Goal: Task Accomplishment & Management: Use online tool/utility

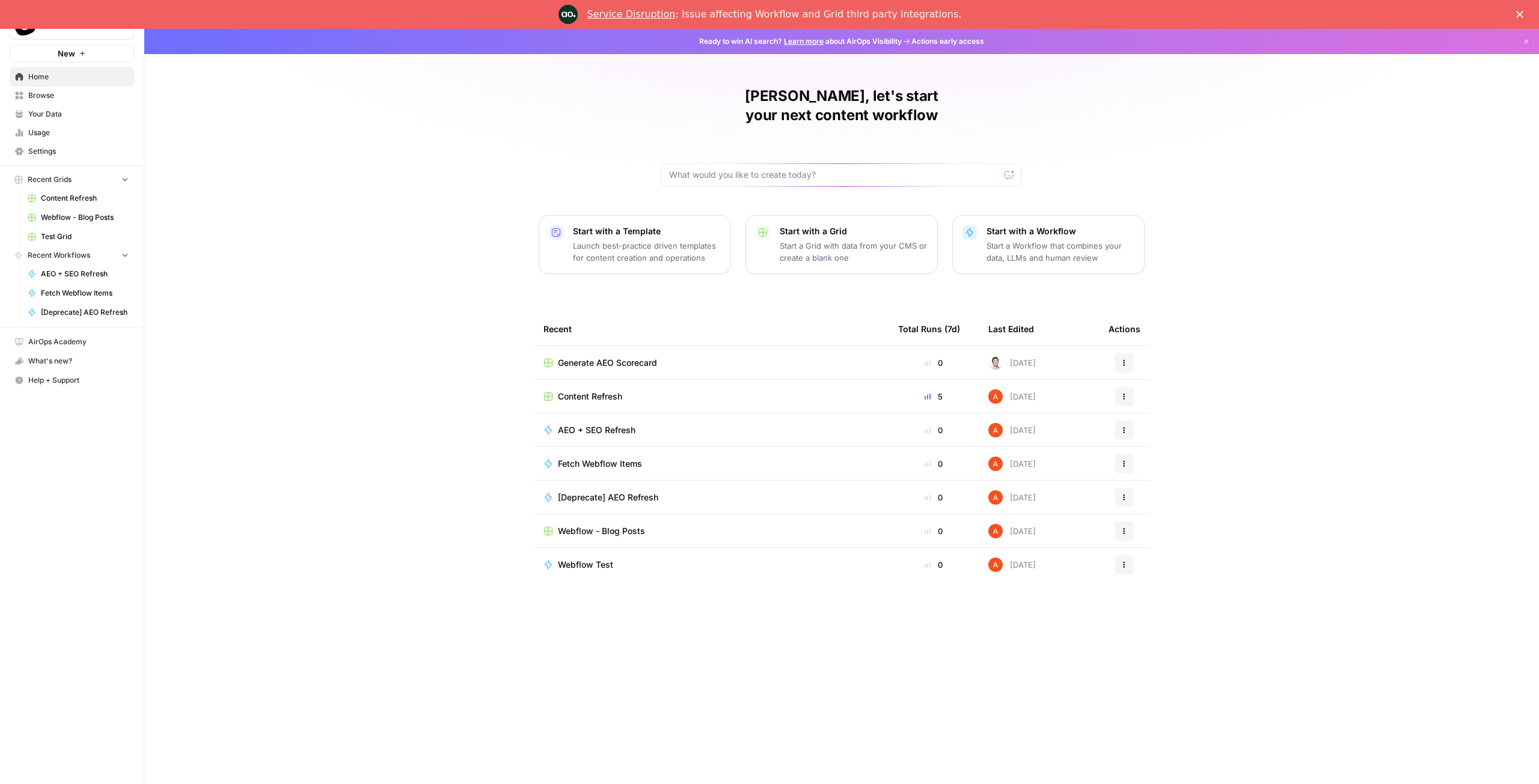
click at [604, 391] on span "Content Refresh" at bounding box center [590, 397] width 64 height 12
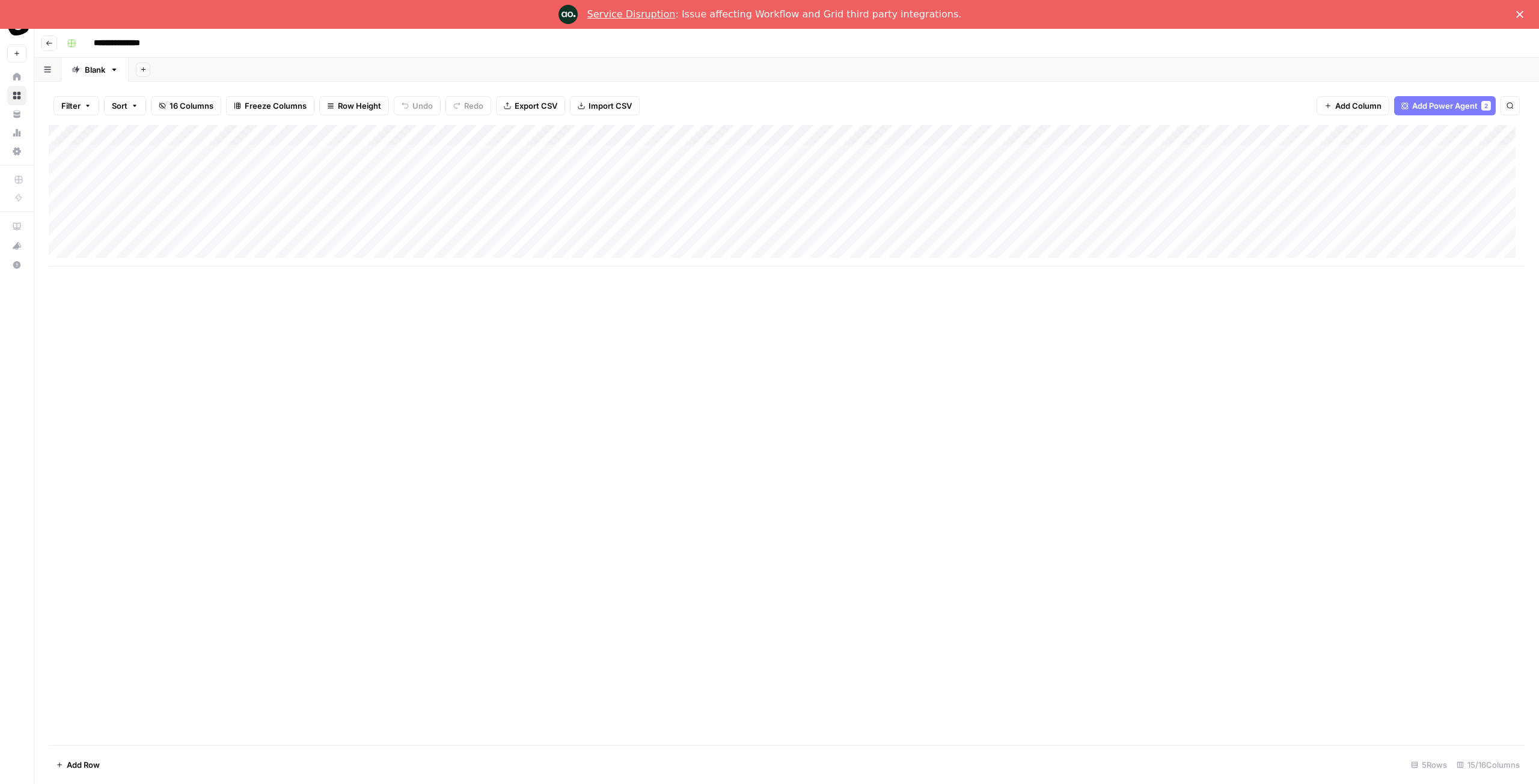
click at [412, 327] on div "Add Column" at bounding box center [787, 435] width 1476 height 620
click at [404, 317] on div "Add Column" at bounding box center [787, 435] width 1476 height 620
click at [402, 322] on div "Add Column" at bounding box center [787, 435] width 1476 height 620
click at [400, 288] on div "Add Column" at bounding box center [787, 435] width 1476 height 620
click at [395, 289] on div "Add Column" at bounding box center [787, 435] width 1476 height 620
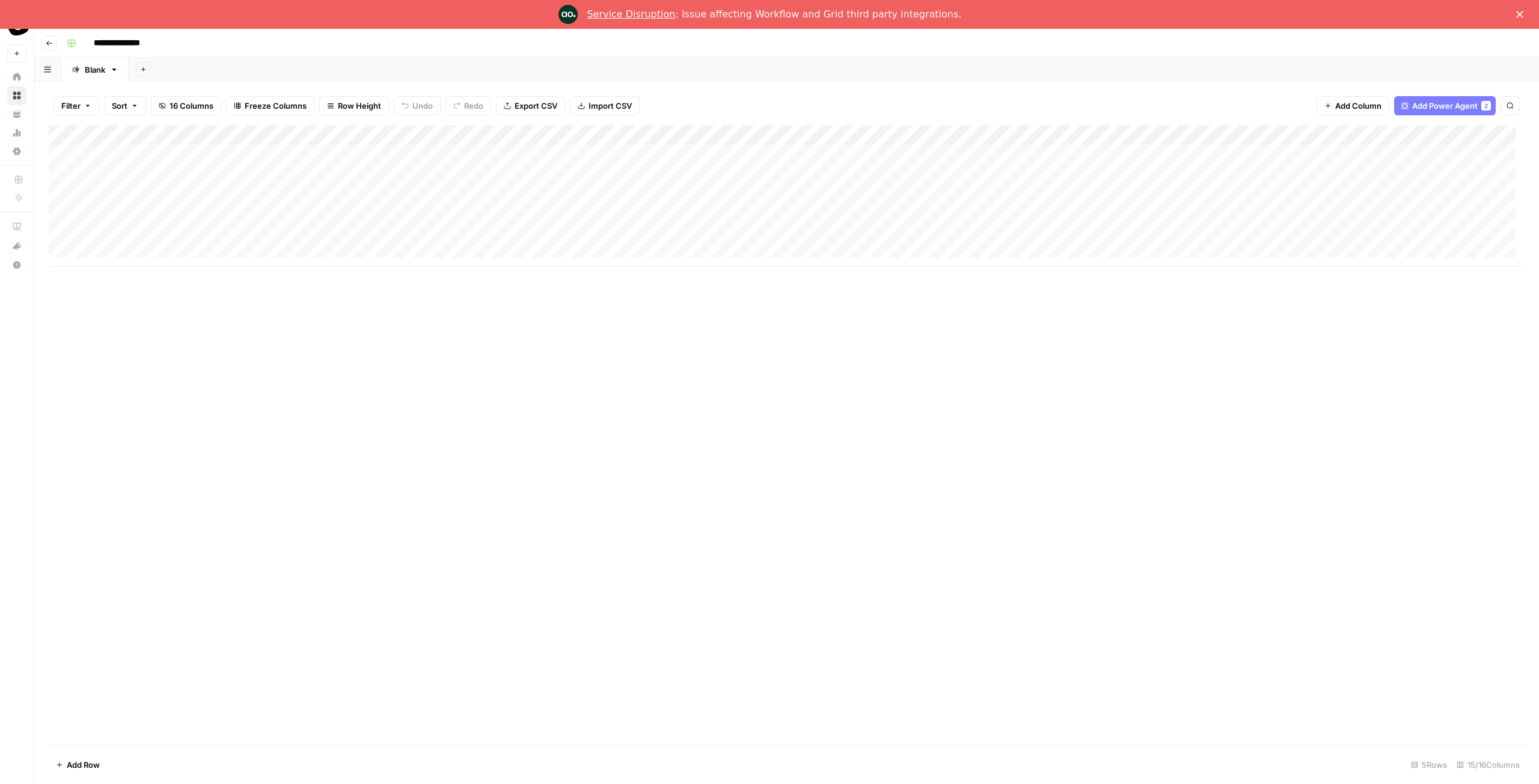
click at [395, 289] on div "Add Column" at bounding box center [787, 435] width 1476 height 620
click at [394, 289] on div "Add Column" at bounding box center [787, 435] width 1476 height 620
click at [400, 283] on div "Add Column" at bounding box center [787, 435] width 1476 height 620
click at [400, 273] on div "Add Column" at bounding box center [787, 435] width 1476 height 620
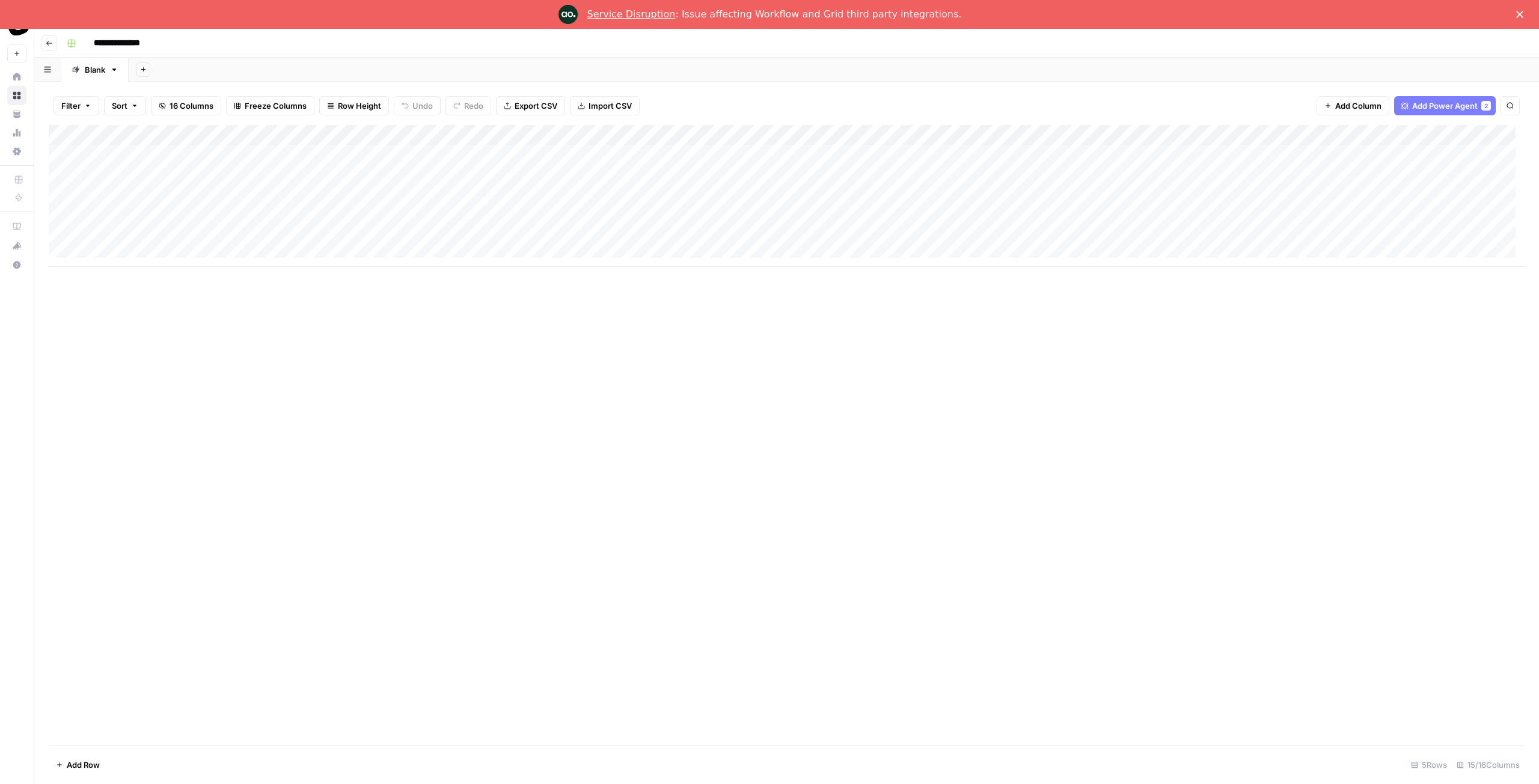
click at [400, 282] on div "Add Column" at bounding box center [787, 435] width 1476 height 620
click at [403, 305] on div "Add Column" at bounding box center [787, 435] width 1476 height 620
click at [398, 300] on div "Add Column" at bounding box center [787, 435] width 1476 height 620
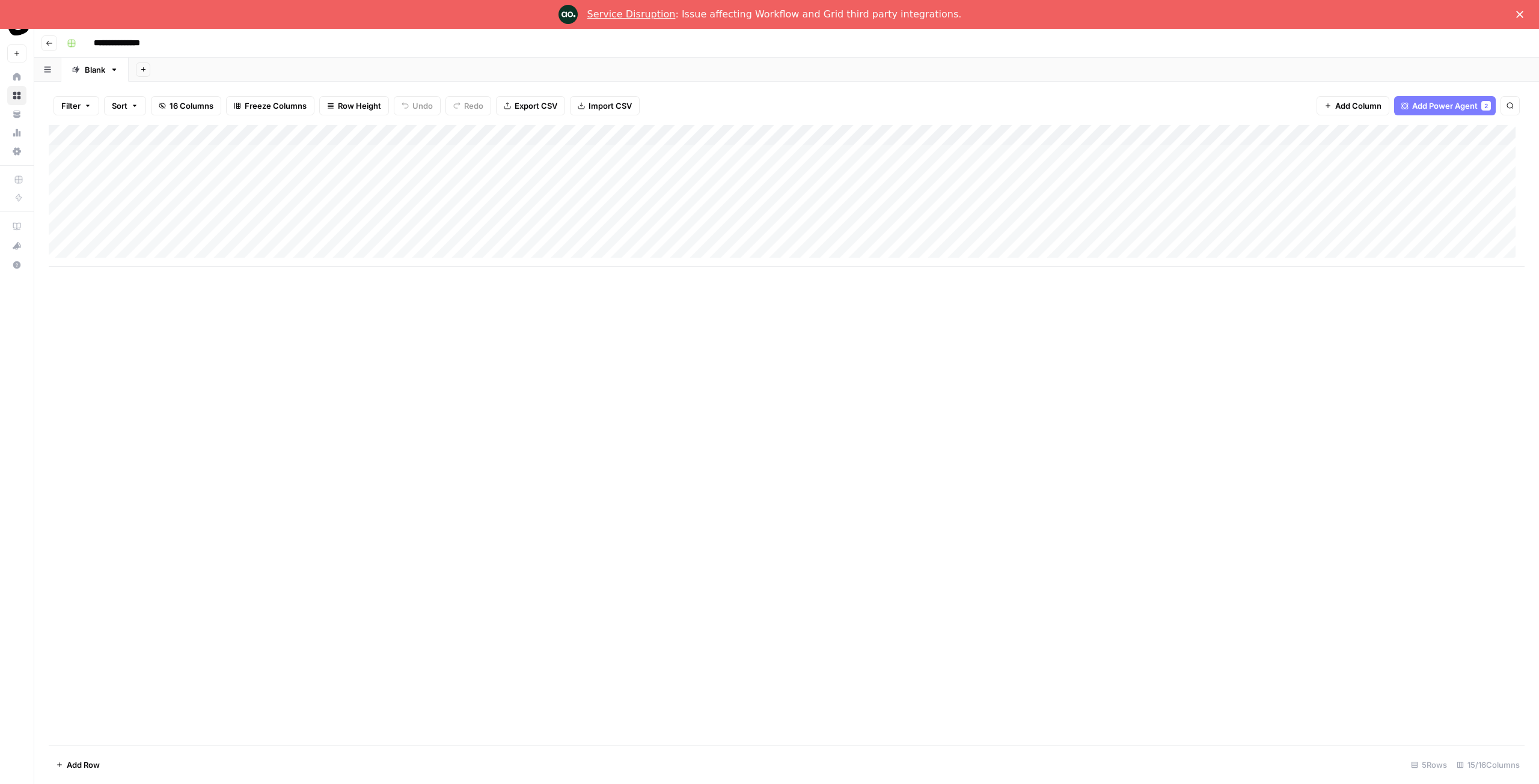
click at [398, 297] on div "Add Column" at bounding box center [787, 435] width 1476 height 620
click at [399, 292] on div "Add Column" at bounding box center [787, 435] width 1476 height 620
click at [394, 294] on div "Add Column" at bounding box center [787, 435] width 1476 height 620
click at [51, 48] on button "Go back" at bounding box center [50, 44] width 16 height 16
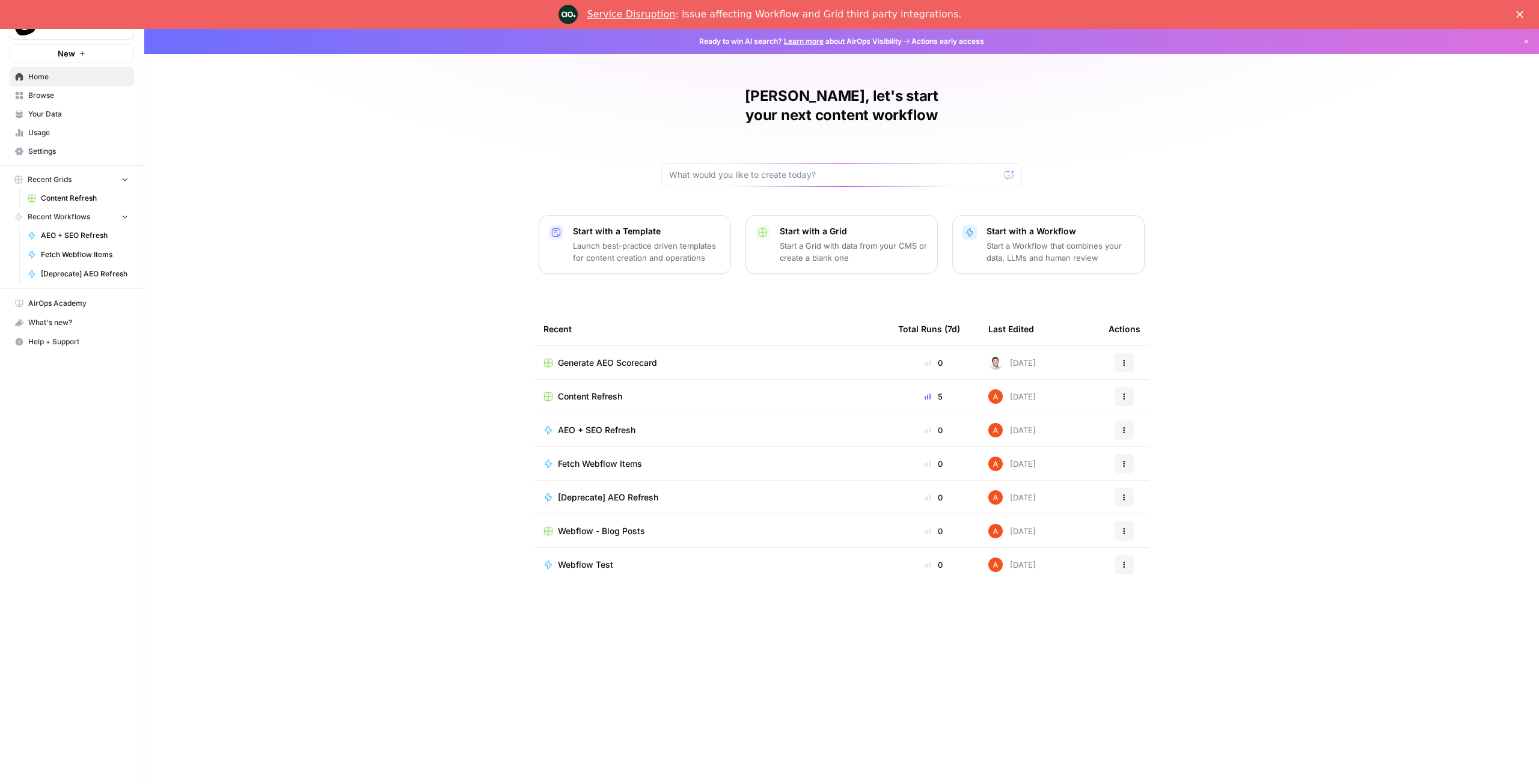
click at [525, 335] on div "[PERSON_NAME], let's start your next content workflow Start with a Template Lau…" at bounding box center [842, 406] width 1395 height 755
click at [524, 337] on div "[PERSON_NAME], let's start your next content workflow Start with a Template Lau…" at bounding box center [842, 406] width 1395 height 755
click at [522, 337] on div "[PERSON_NAME], let's start your next content workflow Start with a Template Lau…" at bounding box center [842, 406] width 1395 height 755
click at [522, 336] on div "[PERSON_NAME], let's start your next content workflow Start with a Template Lau…" at bounding box center [842, 406] width 1395 height 755
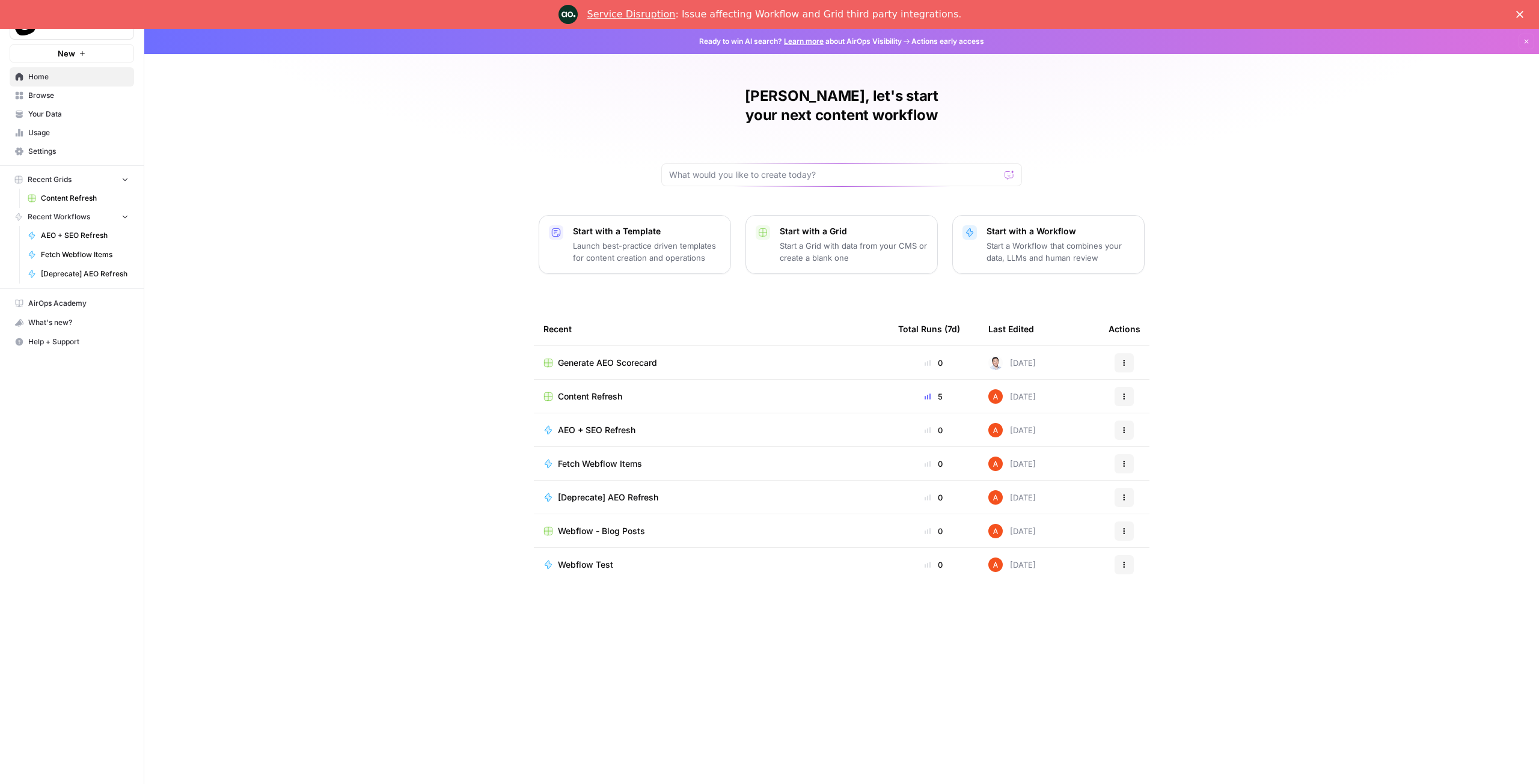
click at [522, 336] on div "[PERSON_NAME], let's start your next content workflow Start with a Template Lau…" at bounding box center [842, 406] width 1395 height 755
click at [521, 337] on div "[PERSON_NAME], let's start your next content workflow Start with a Template Lau…" at bounding box center [842, 406] width 1395 height 755
click at [519, 335] on div "[PERSON_NAME], let's start your next content workflow Start with a Template Lau…" at bounding box center [842, 406] width 1395 height 755
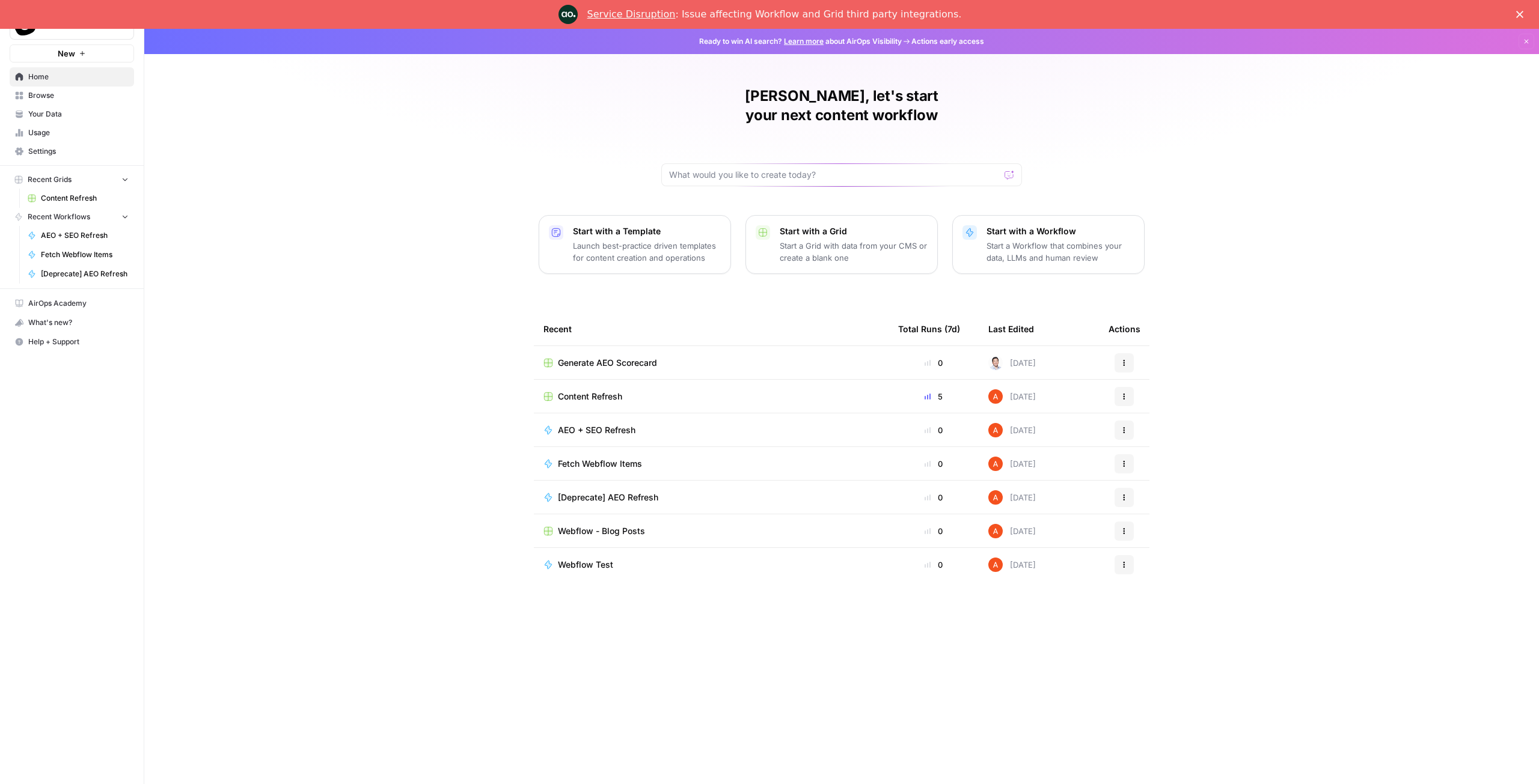
click at [519, 335] on div "[PERSON_NAME], let's start your next content workflow Start with a Template Lau…" at bounding box center [842, 406] width 1395 height 755
click at [518, 333] on div "[PERSON_NAME], let's start your next content workflow Start with a Template Lau…" at bounding box center [842, 406] width 1395 height 755
click at [517, 332] on div "[PERSON_NAME], let's start your next content workflow Start with a Template Lau…" at bounding box center [842, 406] width 1395 height 755
click at [518, 335] on div "[PERSON_NAME], let's start your next content workflow Start with a Template Lau…" at bounding box center [842, 406] width 1395 height 755
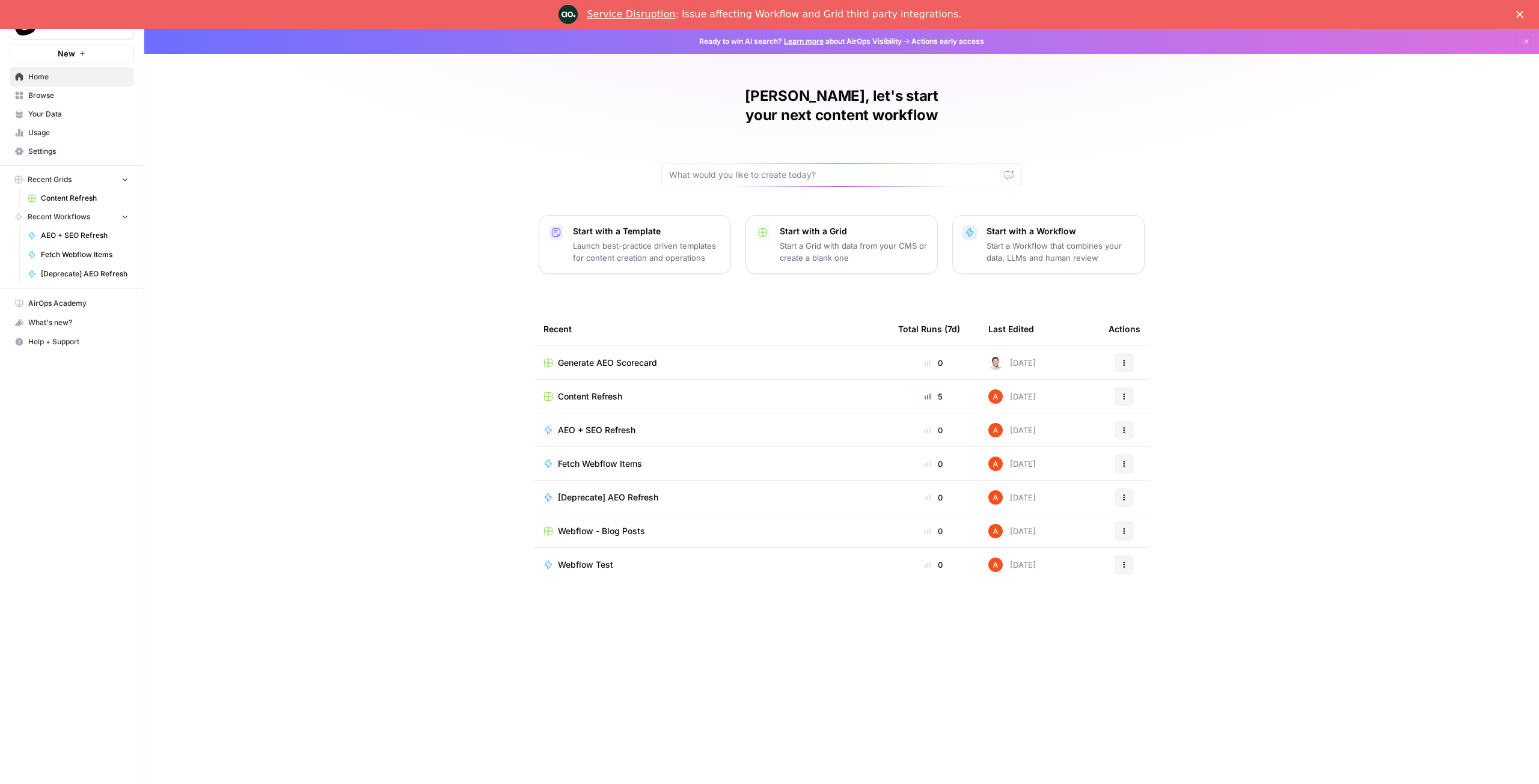
click at [514, 335] on div "[PERSON_NAME], let's start your next content workflow Start with a Template Lau…" at bounding box center [842, 406] width 1395 height 755
click at [482, 332] on div "[PERSON_NAME], let's start your next content workflow Start with a Template Lau…" at bounding box center [842, 406] width 1395 height 755
click at [517, 333] on div "[PERSON_NAME], let's start your next content workflow Start with a Template Lau…" at bounding box center [842, 406] width 1395 height 755
click at [521, 332] on div "[PERSON_NAME], let's start your next content workflow Start with a Template Lau…" at bounding box center [842, 406] width 1395 height 755
click at [504, 225] on div "[PERSON_NAME], let's start your next content workflow Start with a Template Lau…" at bounding box center [842, 406] width 1395 height 755
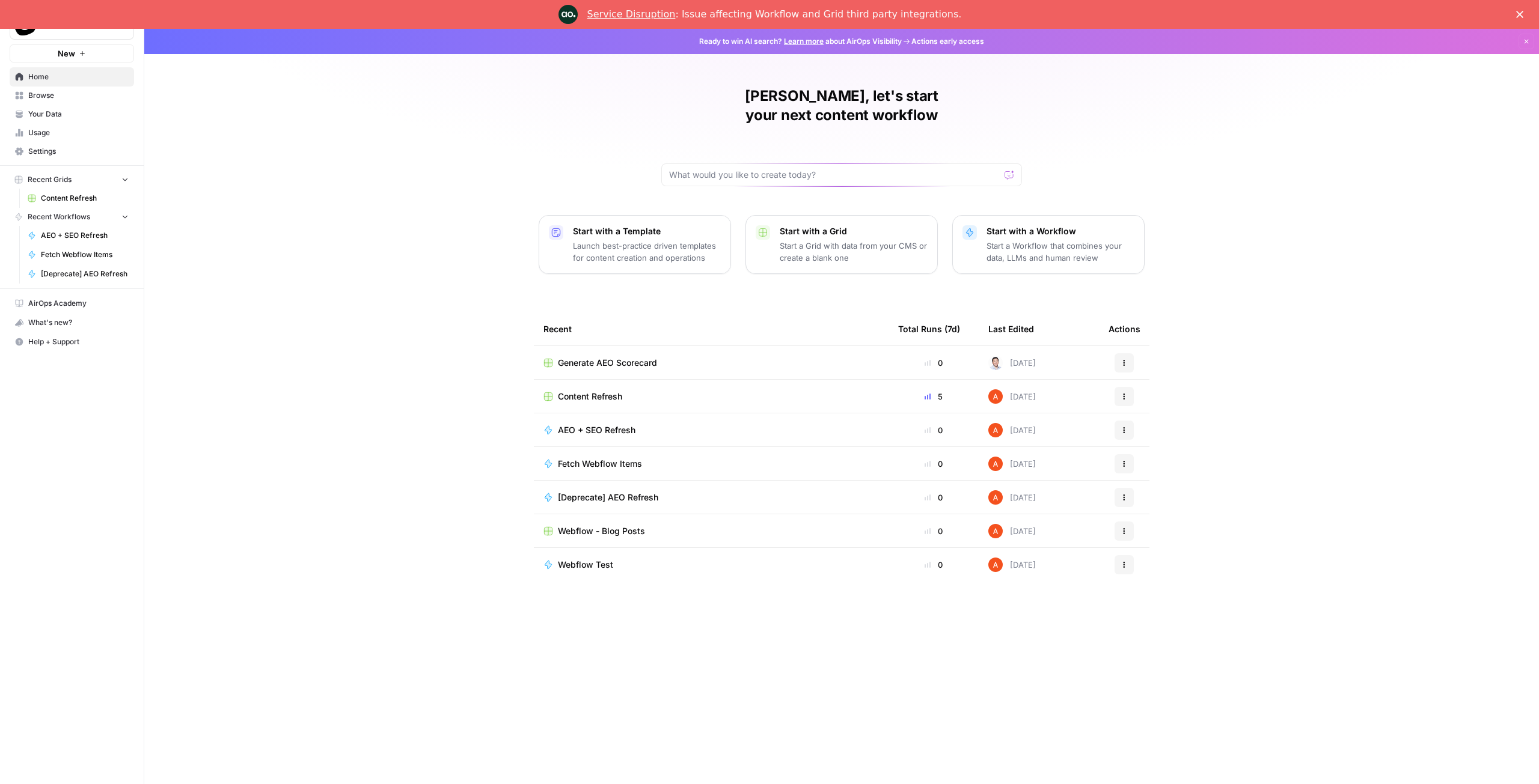
click at [508, 224] on div "[PERSON_NAME], let's start your next content workflow Start with a Template Lau…" at bounding box center [842, 406] width 1395 height 755
click at [507, 224] on div "[PERSON_NAME], let's start your next content workflow Start with a Template Lau…" at bounding box center [842, 406] width 1395 height 755
click at [823, 225] on p "Start with a Grid" at bounding box center [854, 231] width 148 height 12
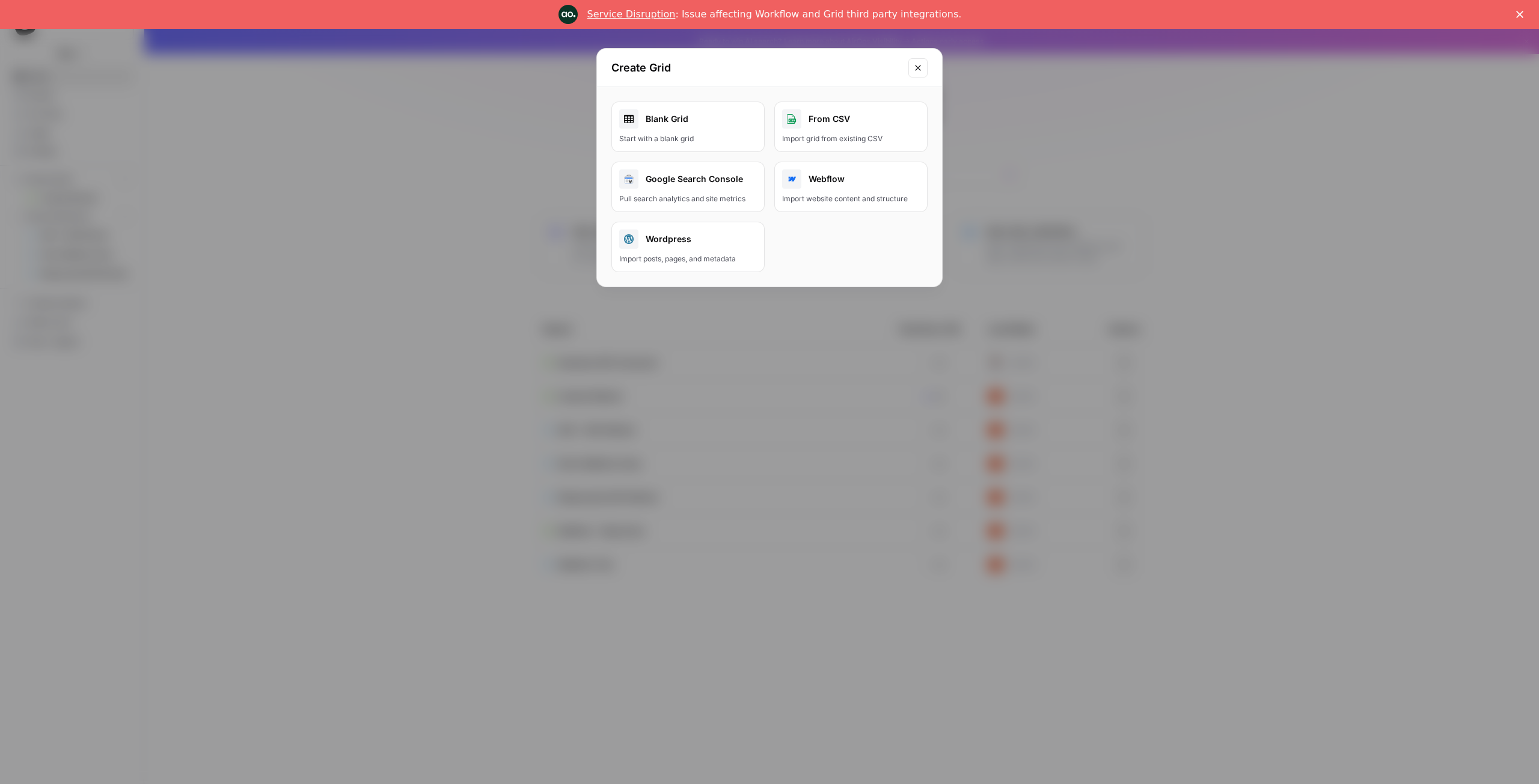
click at [917, 67] on icon "Close modal" at bounding box center [917, 68] width 10 height 10
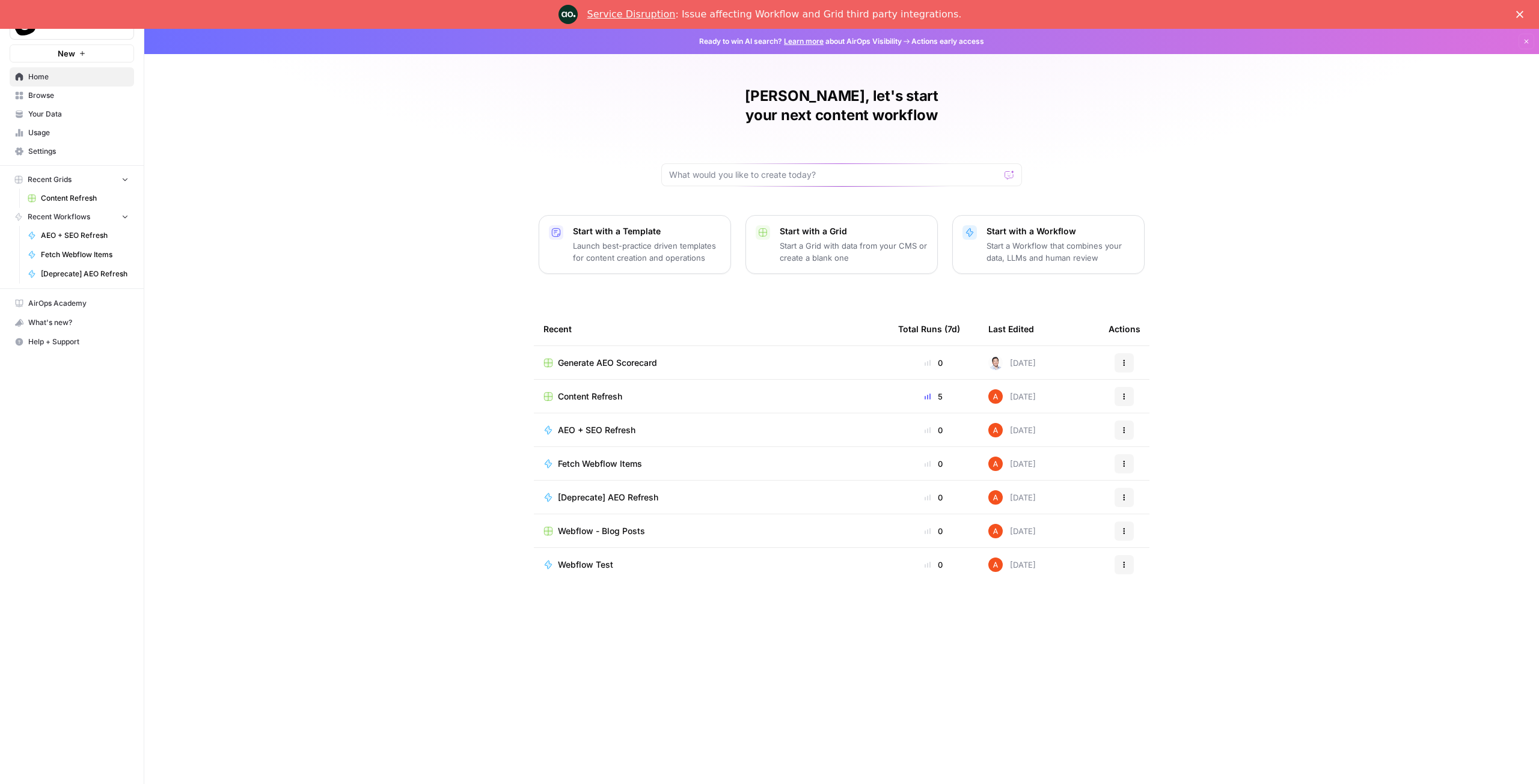
click at [595, 391] on span "Content Refresh" at bounding box center [590, 397] width 64 height 12
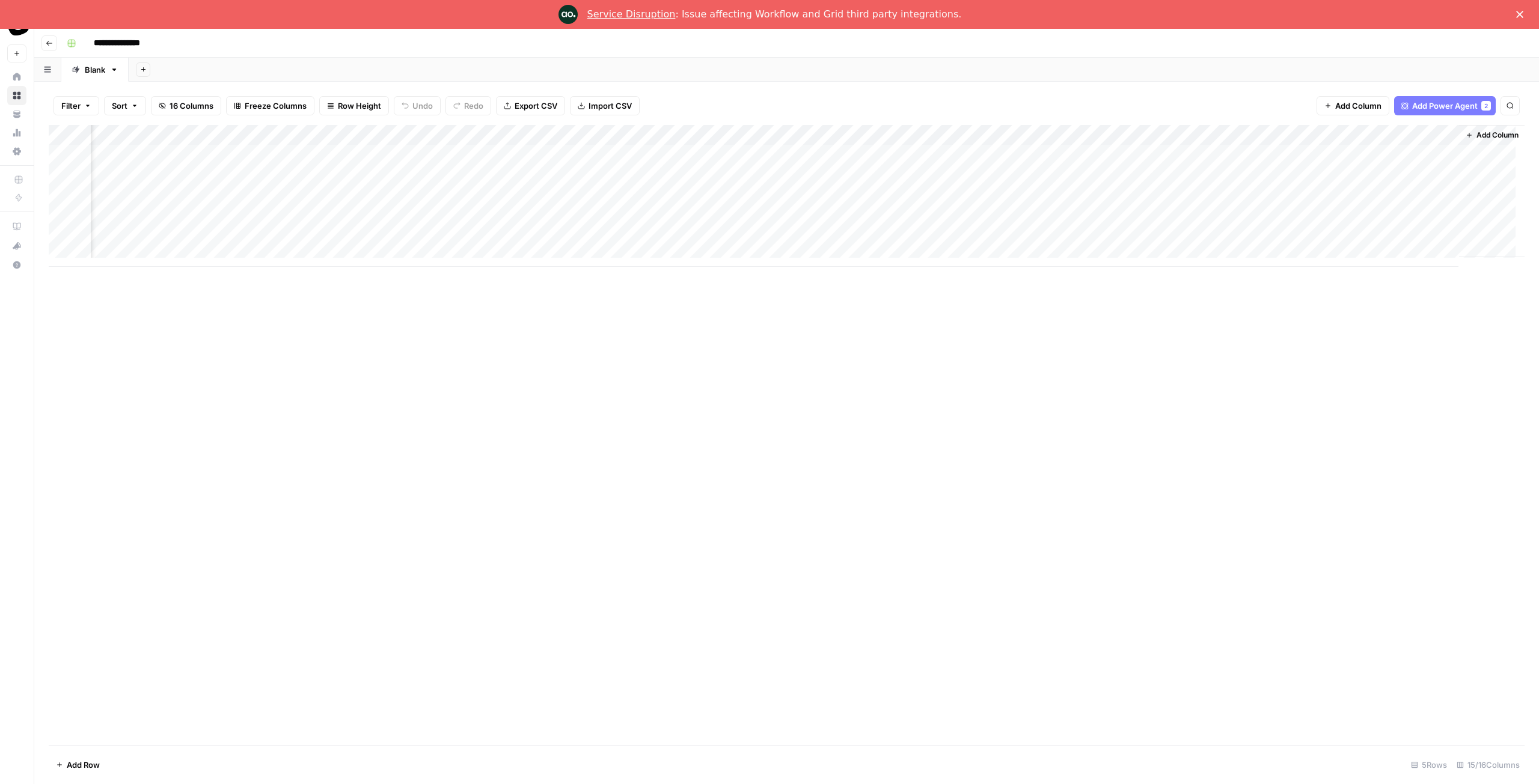
scroll to position [0, 554]
click at [1479, 133] on span "Add Column" at bounding box center [1497, 135] width 42 height 10
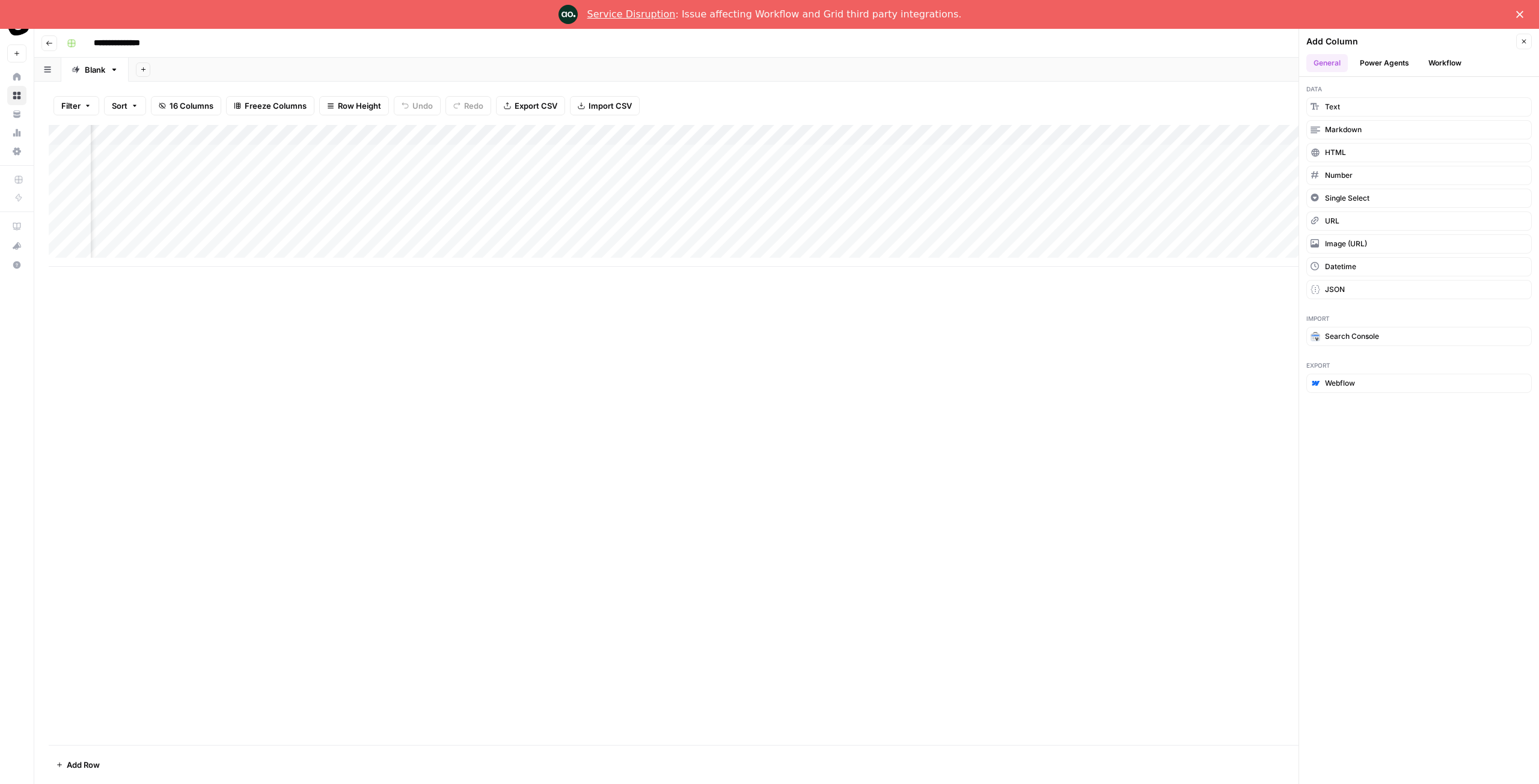
click at [1393, 66] on button "Power Agents" at bounding box center [1384, 63] width 64 height 18
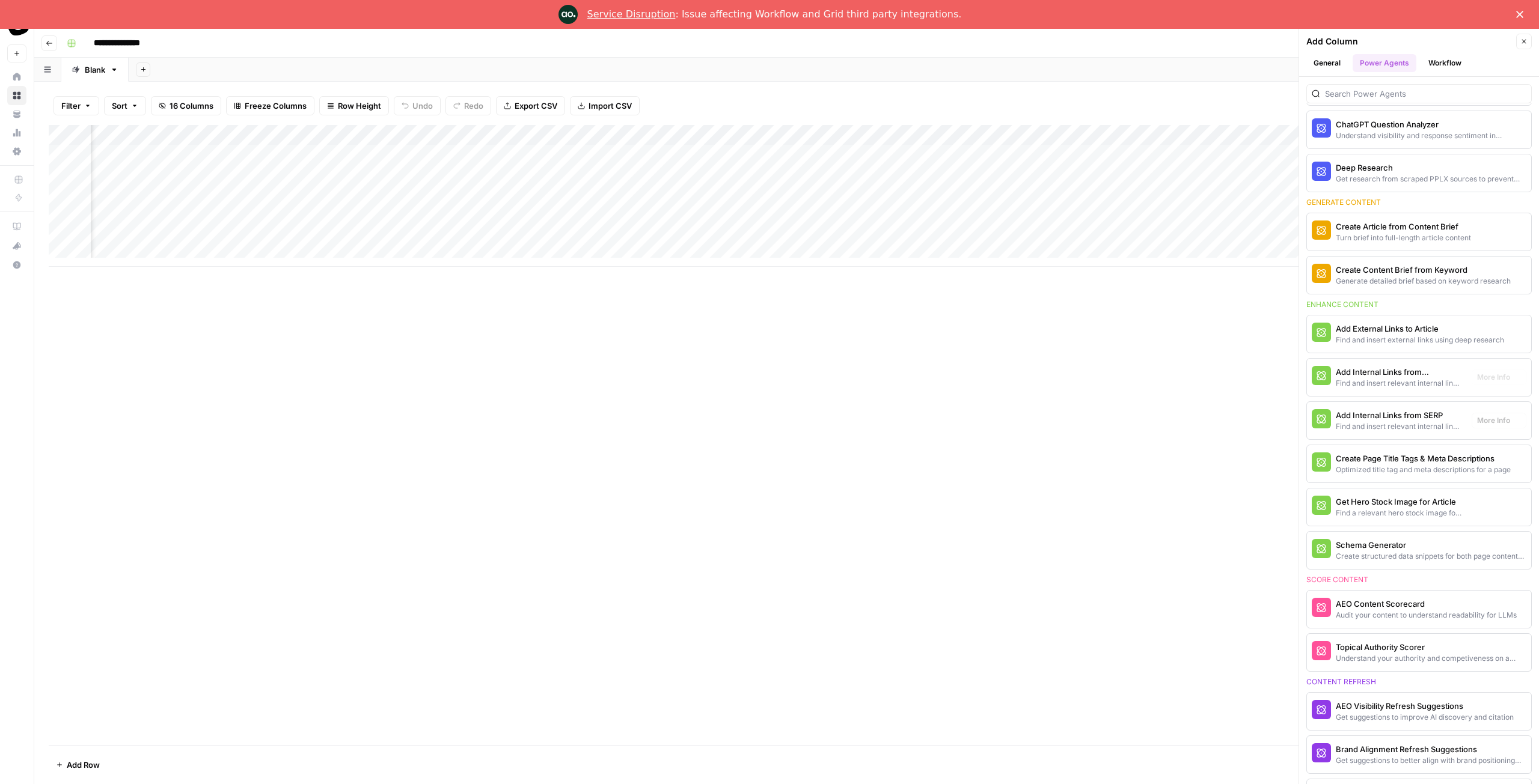
scroll to position [189, 0]
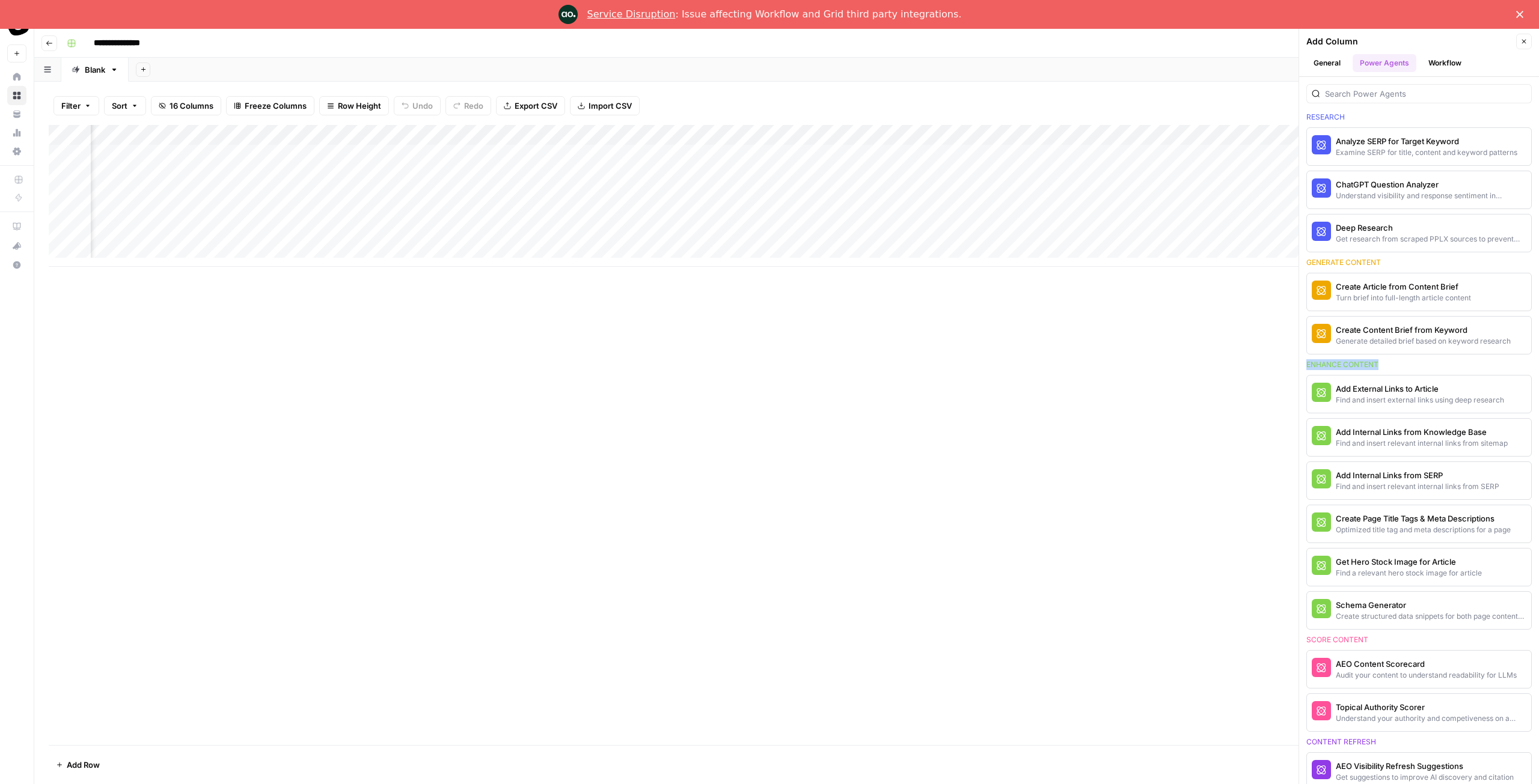
drag, startPoint x: 1378, startPoint y: 360, endPoint x: 1302, endPoint y: 363, distance: 76.1
click at [1302, 363] on div "We've introduced Power Agents to help you accelerate common content tasks. Use …" at bounding box center [1420, 430] width 240 height 707
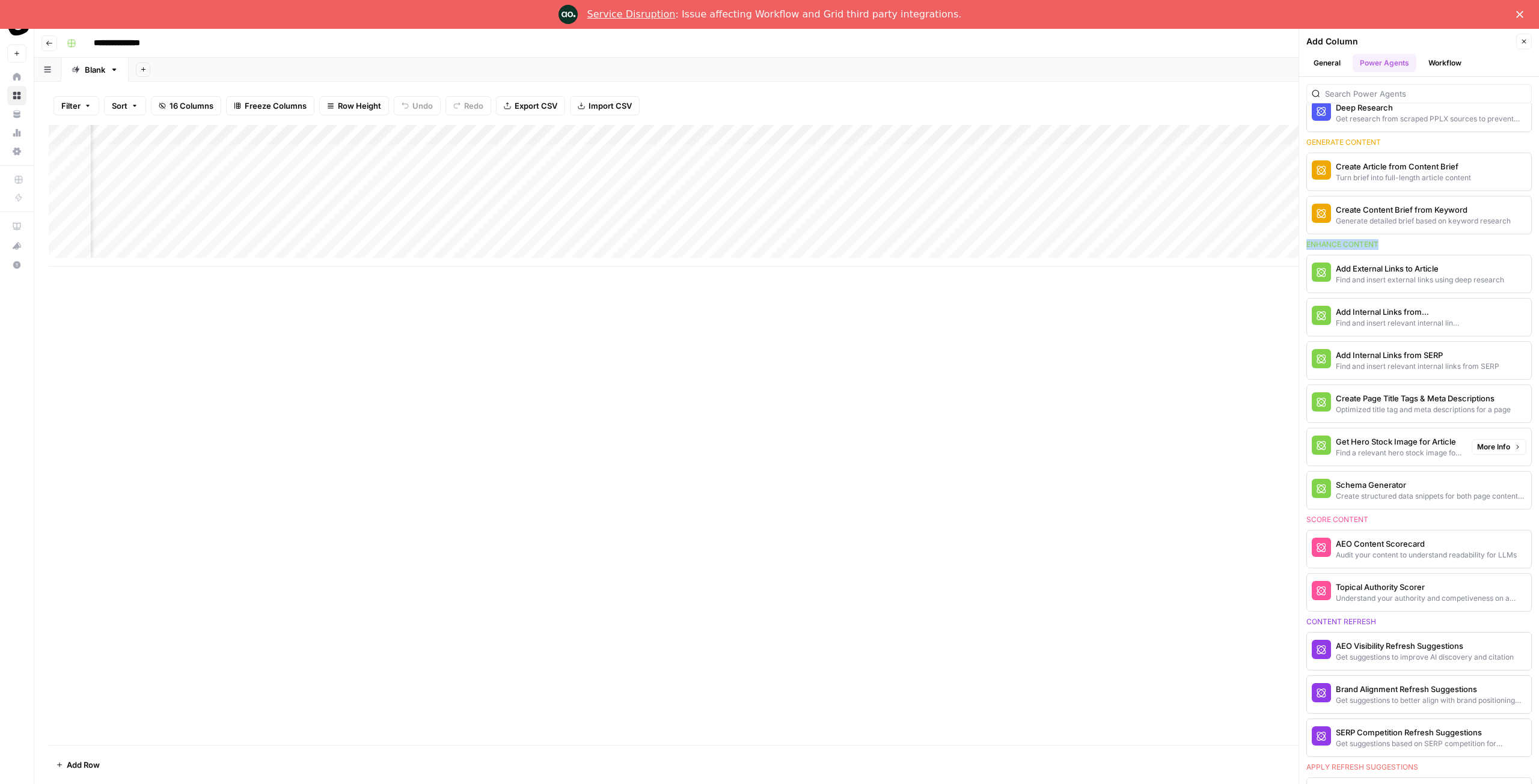
scroll to position [429, 0]
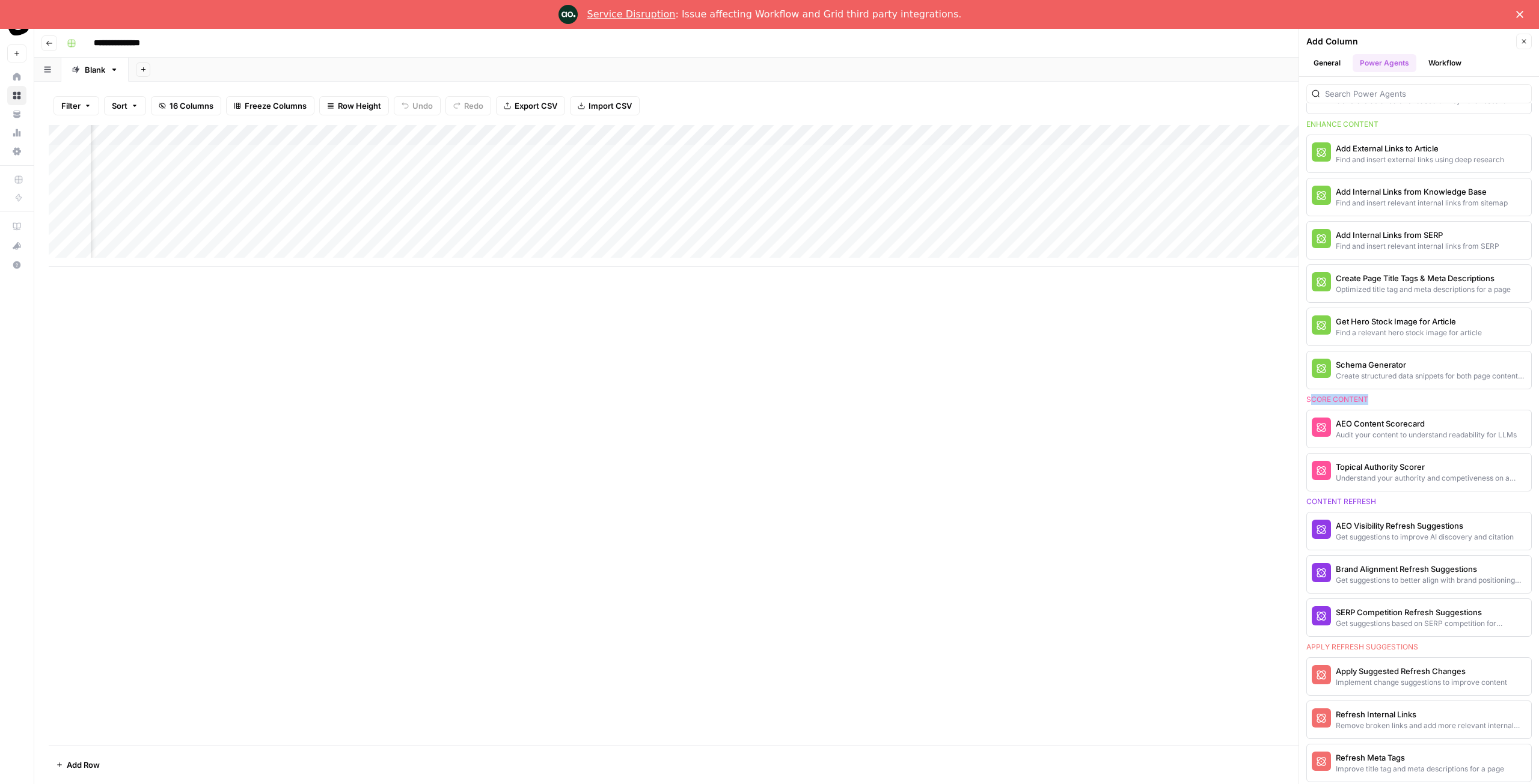
drag, startPoint x: 1308, startPoint y: 390, endPoint x: 1375, endPoint y: 388, distance: 67.0
click at [1375, 394] on div "Score content" at bounding box center [1419, 399] width 225 height 10
drag, startPoint x: 1306, startPoint y: 392, endPoint x: 1377, endPoint y: 392, distance: 71.0
click at [1377, 392] on div "We've introduced Power Agents to help you accelerate common content tasks. Use …" at bounding box center [1420, 430] width 240 height 707
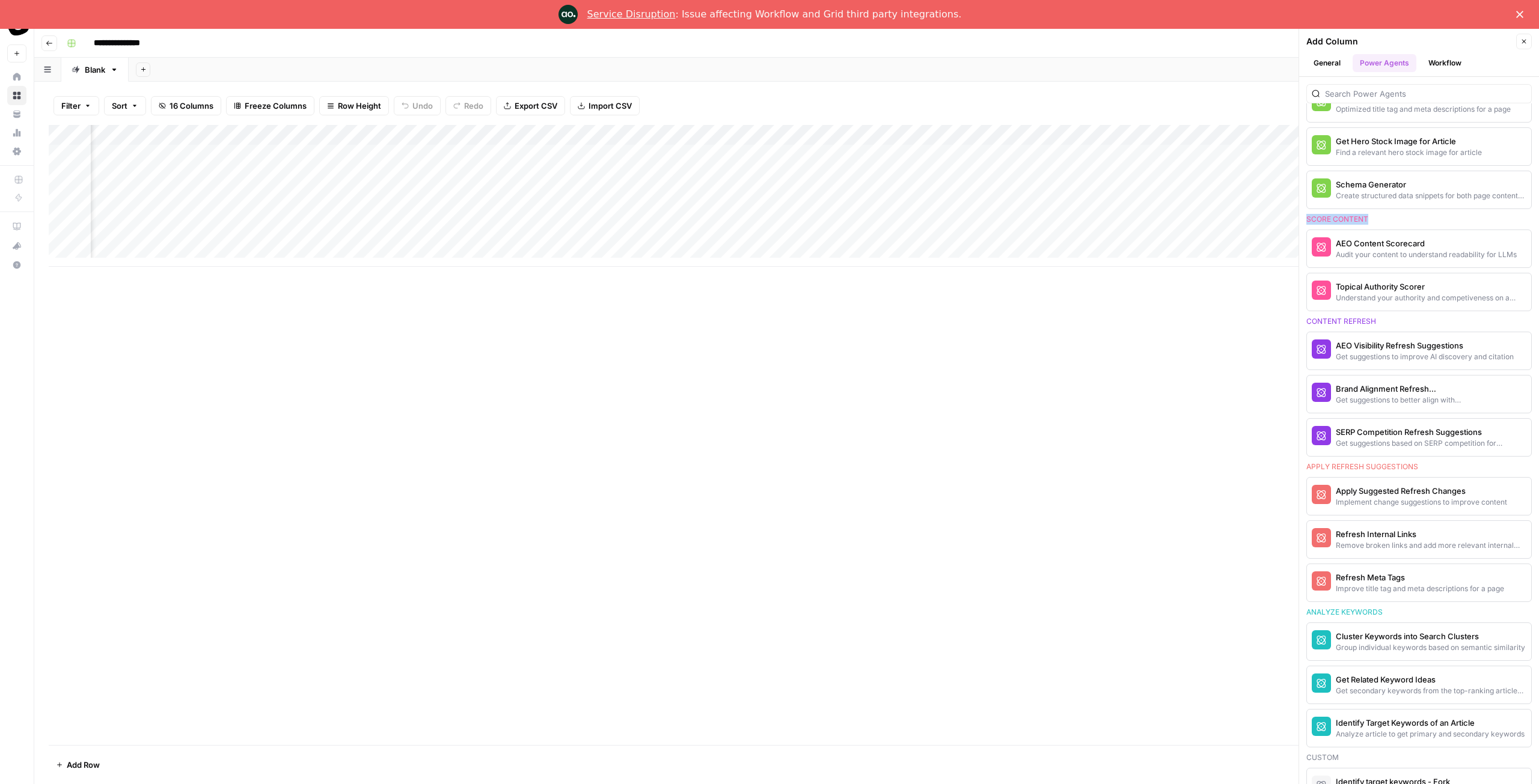
scroll to position [669, 0]
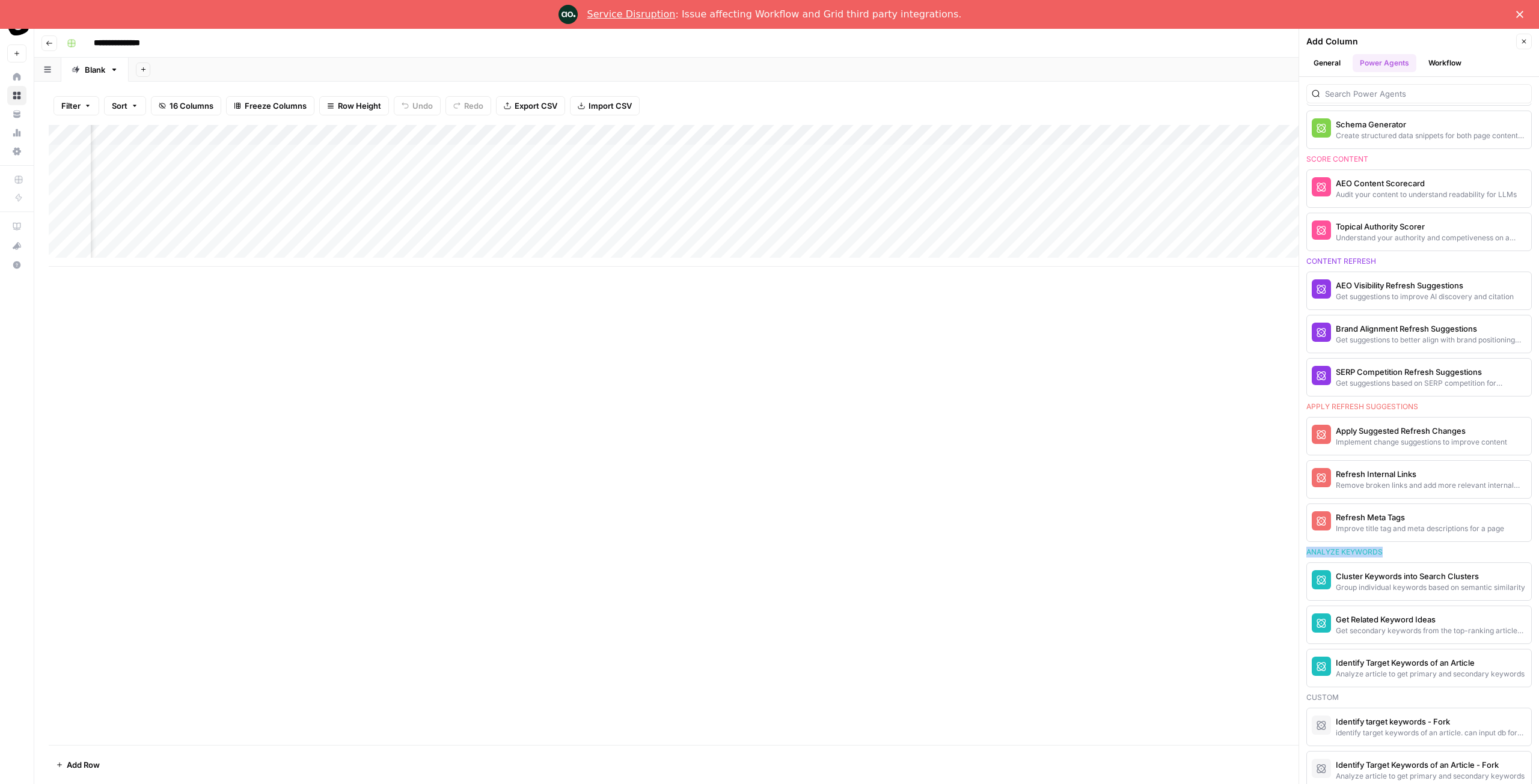
drag, startPoint x: 1308, startPoint y: 539, endPoint x: 1394, endPoint y: 542, distance: 86.1
click at [1394, 547] on div "Analyze keywords" at bounding box center [1419, 553] width 225 height 10
click at [1391, 547] on div "Analyze keywords" at bounding box center [1419, 553] width 225 height 10
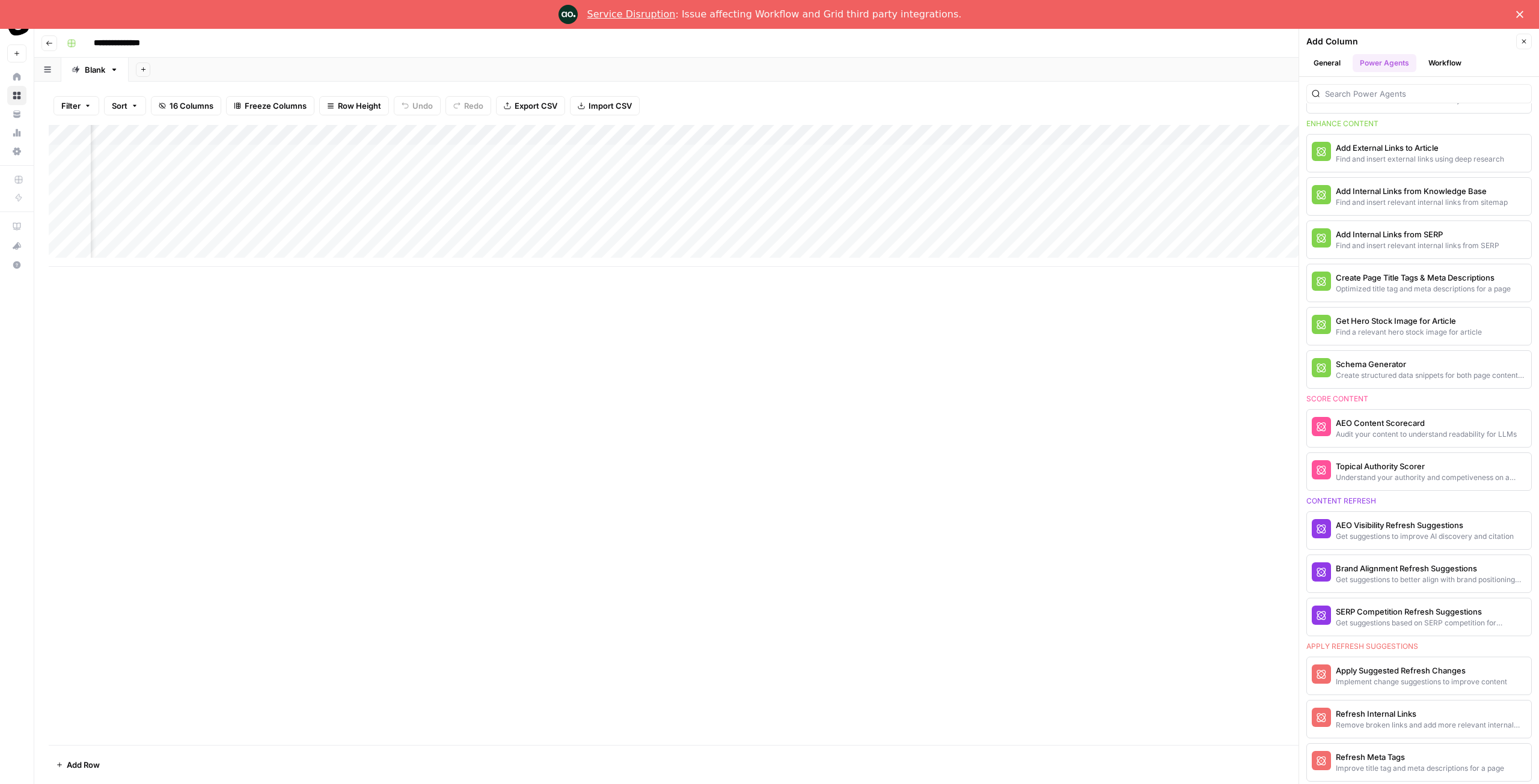
scroll to position [130, 0]
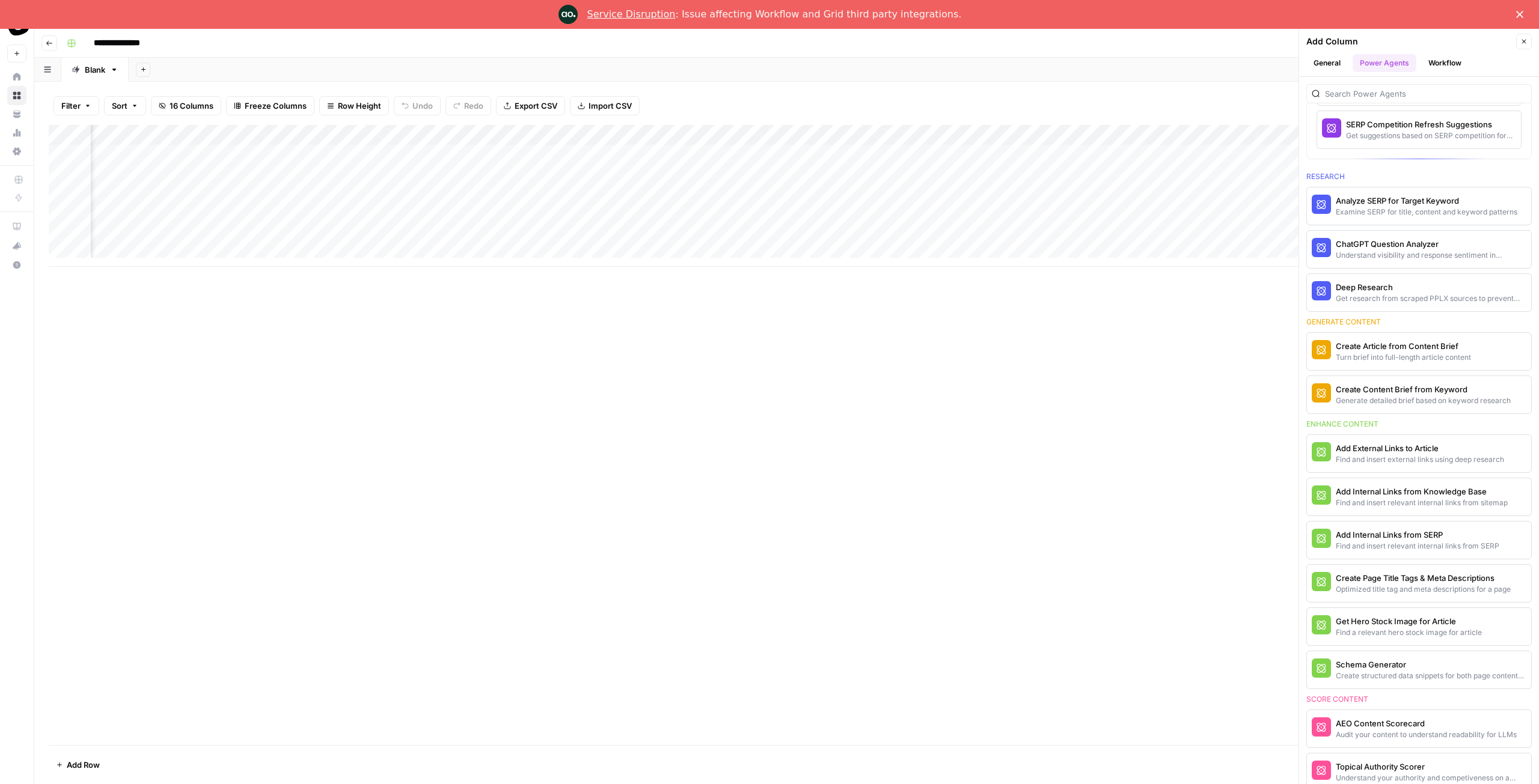
click at [1416, 317] on div "Generate content" at bounding box center [1419, 322] width 225 height 10
click at [1413, 317] on div "Generate content" at bounding box center [1419, 322] width 225 height 10
click at [1415, 317] on div "Generate content" at bounding box center [1419, 322] width 225 height 10
click at [1412, 310] on section "Research Analyze SERP for Target Keyword Examine SERP for title, content and ke…" at bounding box center [1419, 751] width 225 height 1173
click at [1413, 311] on section "Research Analyze SERP for Target Keyword Examine SERP for title, content and ke…" at bounding box center [1419, 751] width 225 height 1173
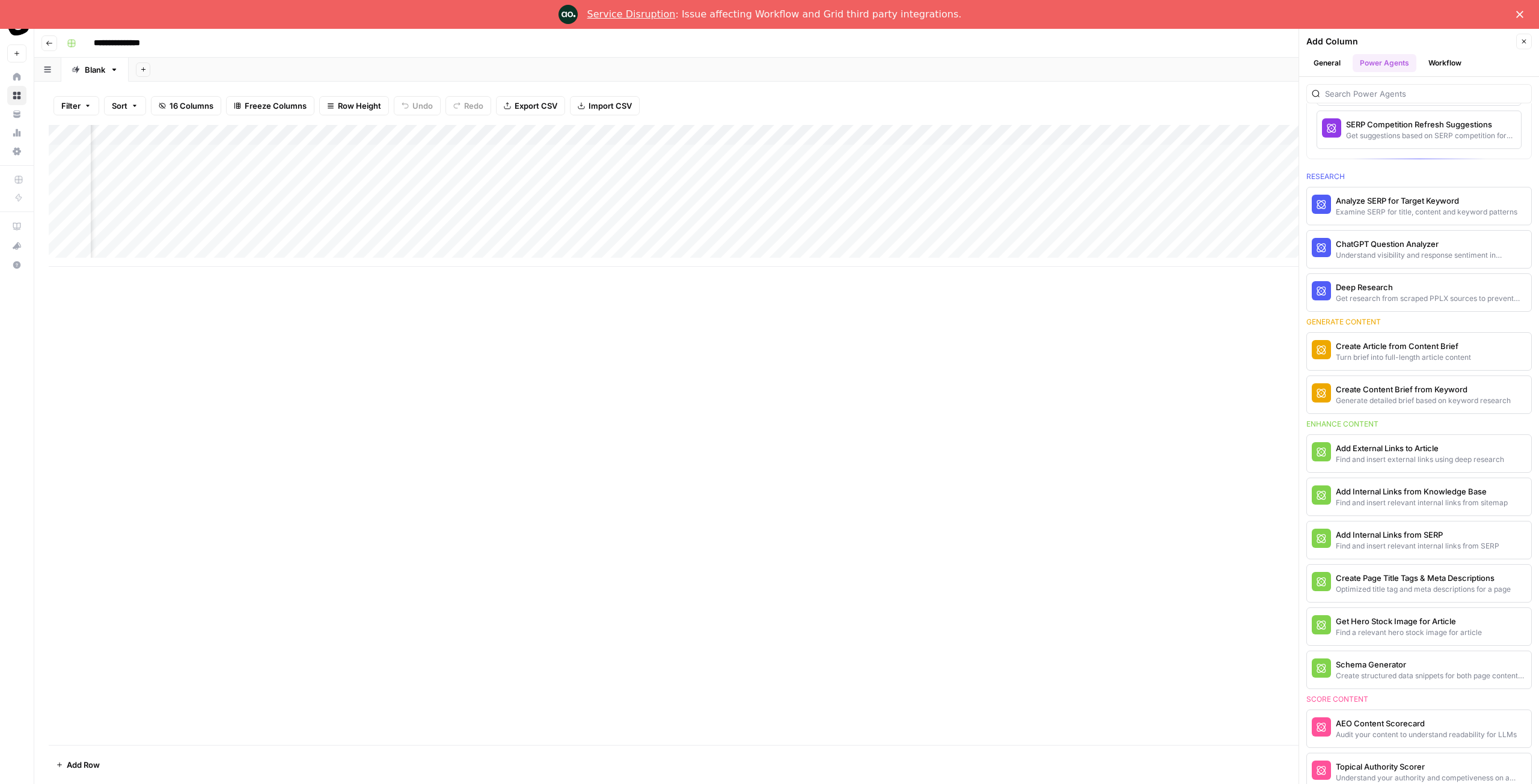
click at [1416, 312] on section "Research Analyze SERP for Target Keyword Examine SERP for title, content and ke…" at bounding box center [1419, 751] width 225 height 1173
click at [1416, 317] on div "Generate content" at bounding box center [1419, 322] width 225 height 10
click at [1421, 317] on div "Generate content" at bounding box center [1419, 322] width 225 height 10
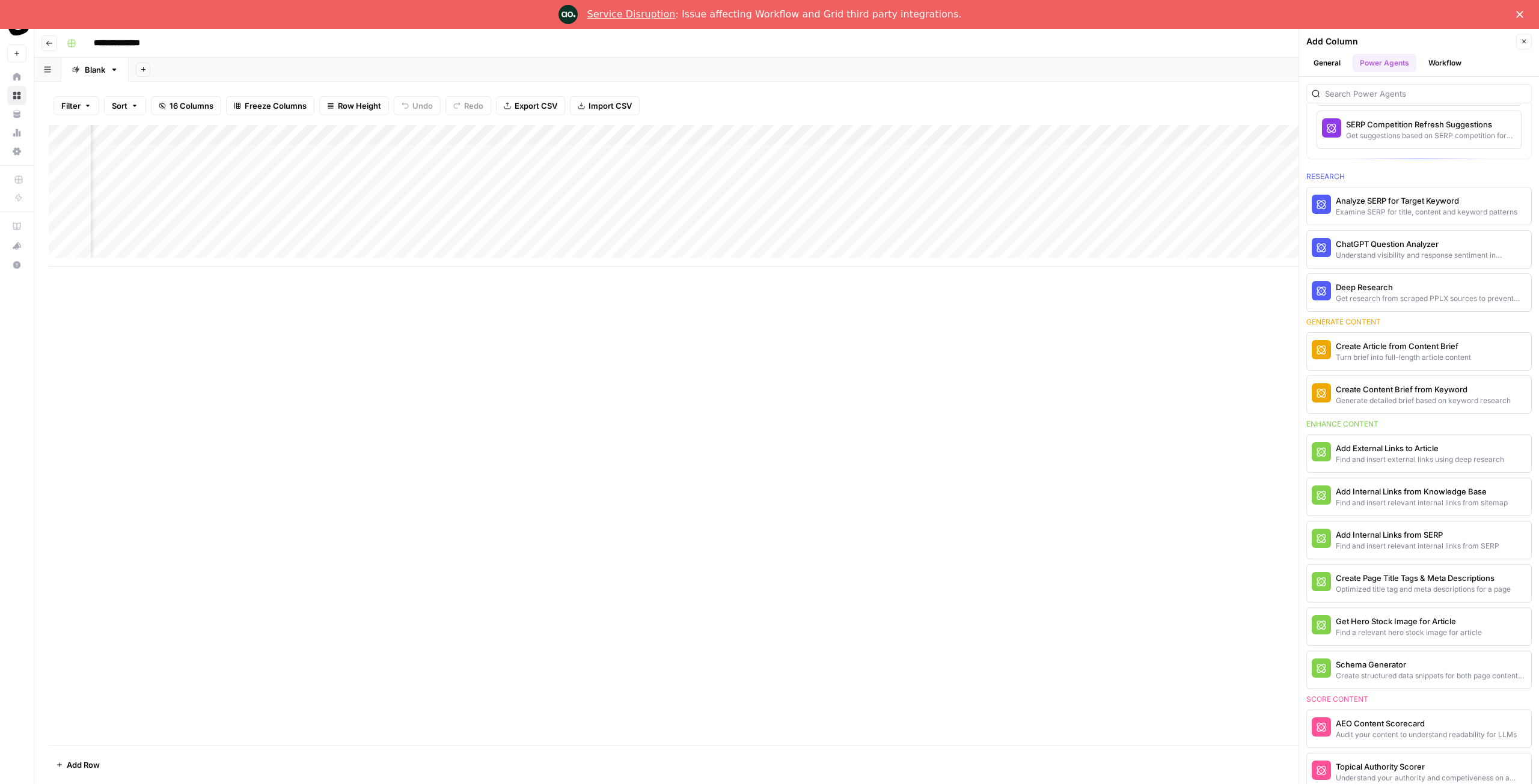
click at [1421, 317] on div "Generate content" at bounding box center [1419, 322] width 225 height 10
click at [431, 235] on div "Add Column" at bounding box center [787, 196] width 1476 height 142
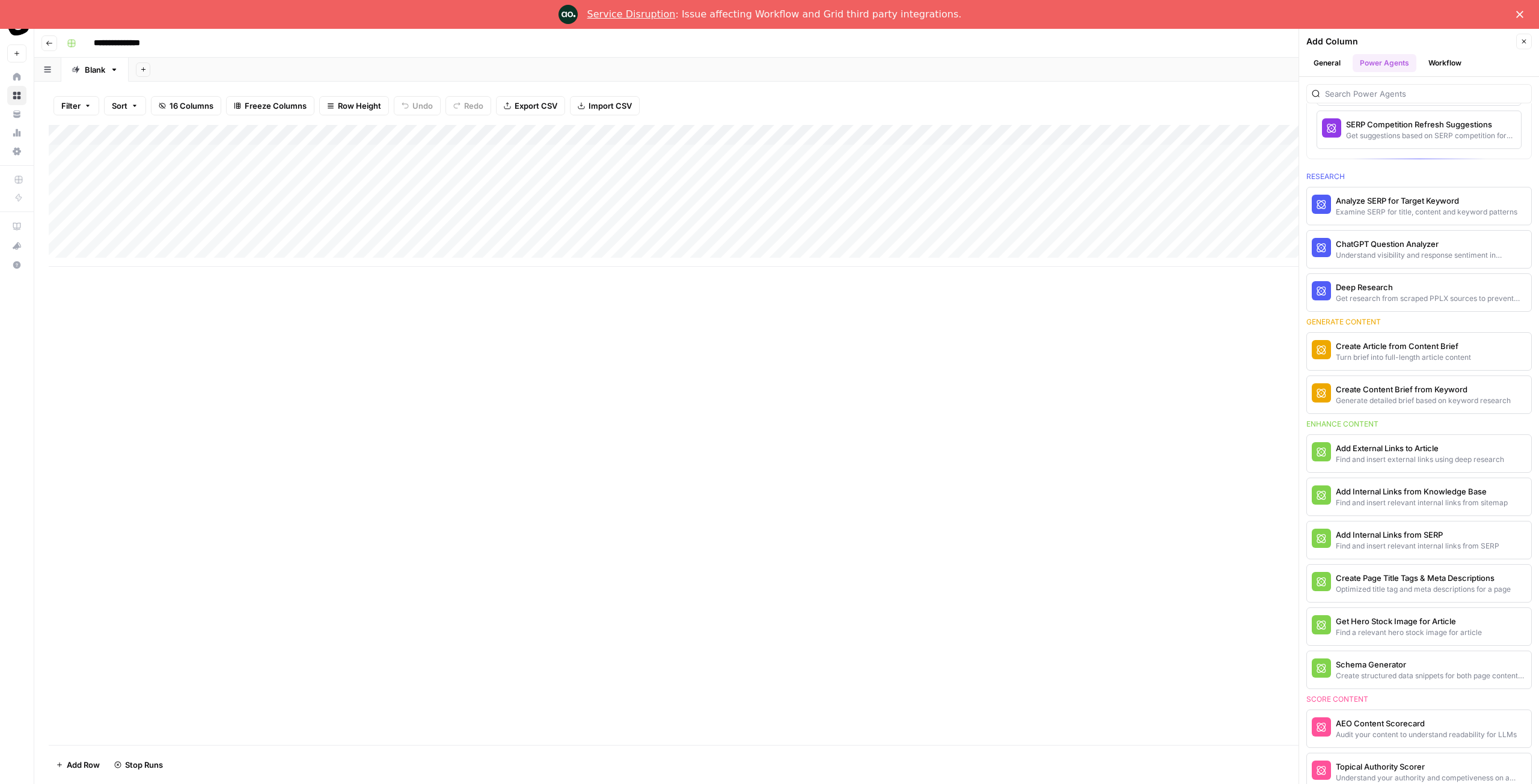
click at [461, 210] on div "Add Column" at bounding box center [787, 196] width 1476 height 142
click at [1197, 277] on div "Add Column" at bounding box center [787, 435] width 1476 height 620
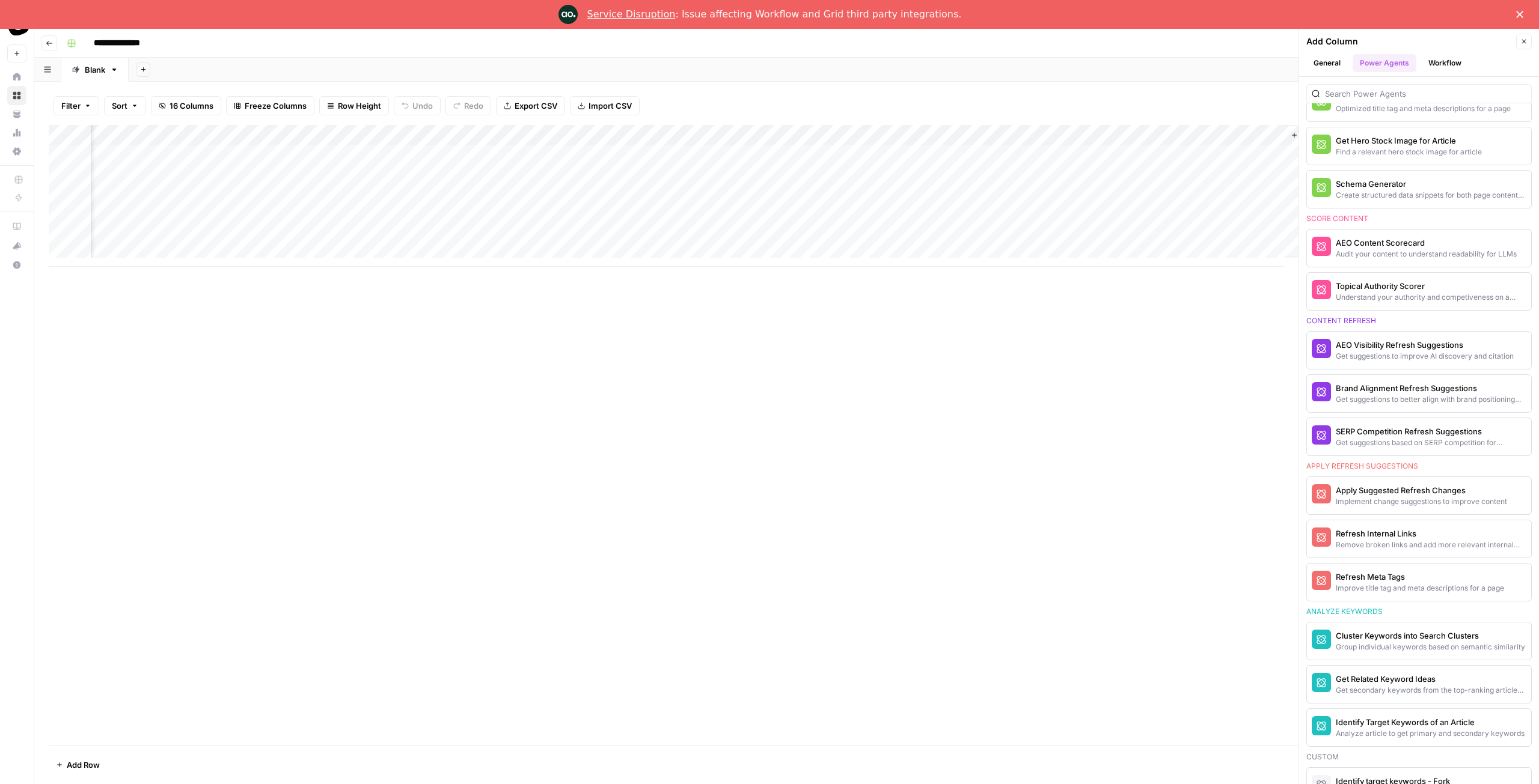
scroll to position [669, 0]
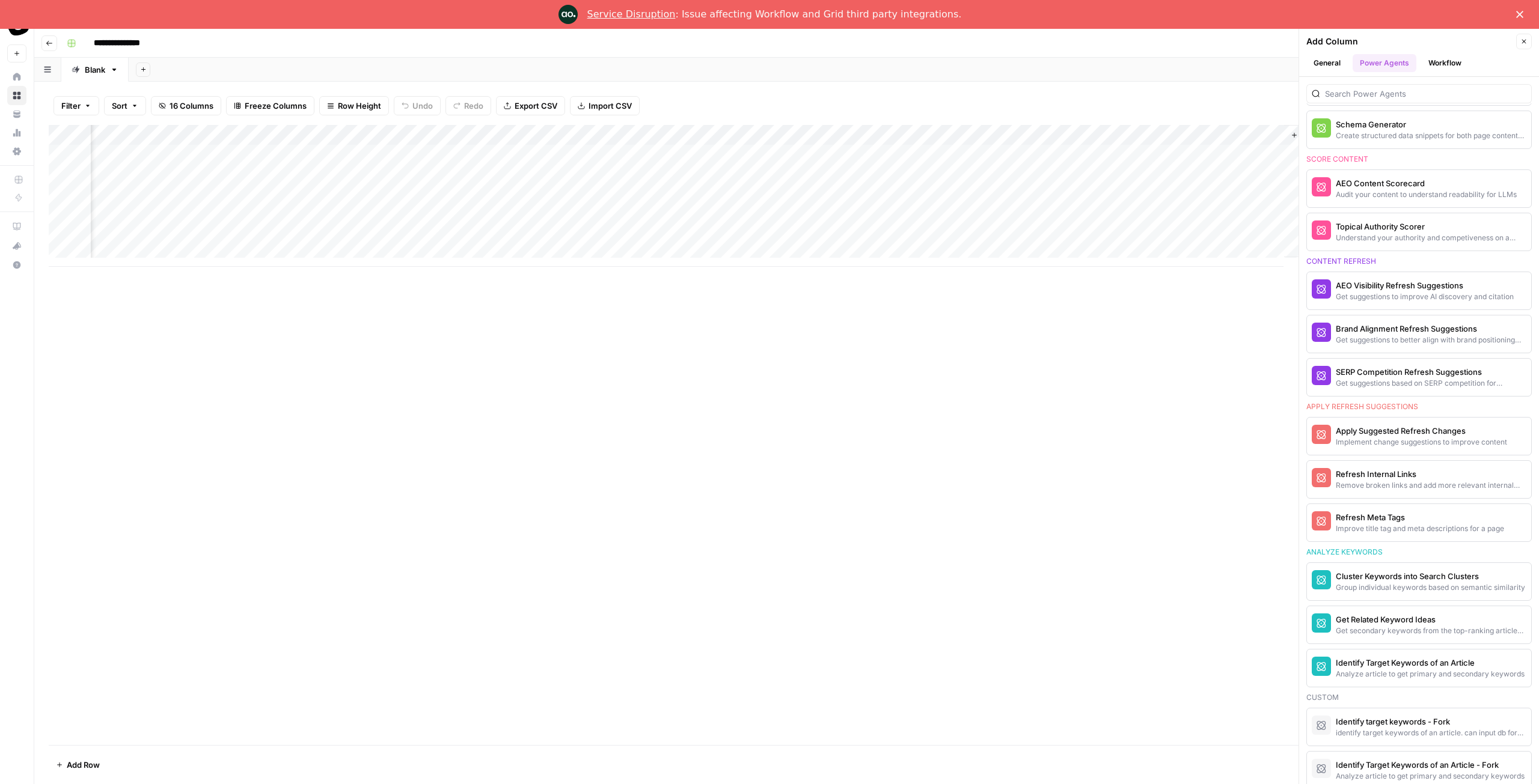
click at [1526, 276] on div "We've introduced Power Agents to help you accelerate common content tasks. Use …" at bounding box center [1420, 430] width 240 height 707
click at [1007, 327] on div "Add Column" at bounding box center [787, 435] width 1476 height 620
